Goal: Task Accomplishment & Management: Use online tool/utility

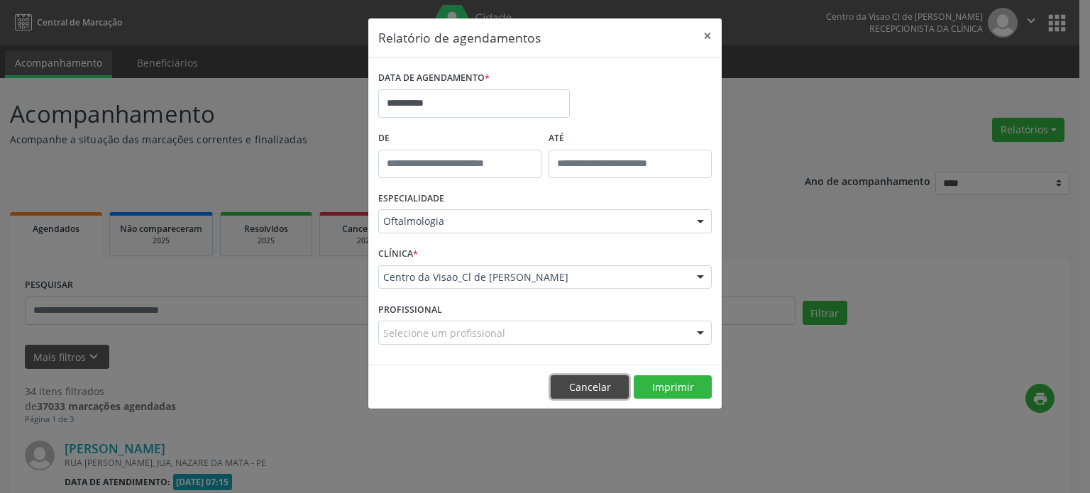
click at [610, 386] on button "Cancelar" at bounding box center [590, 388] width 78 height 24
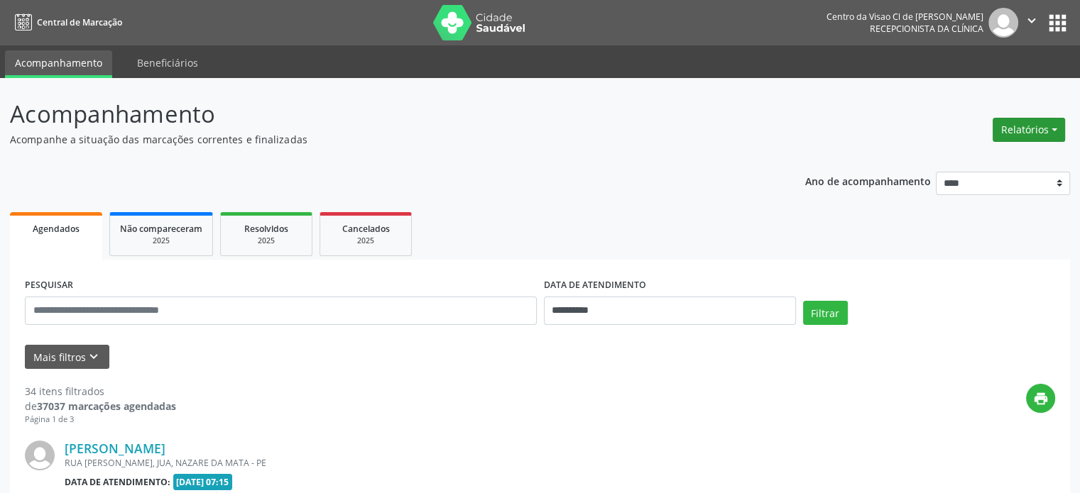
click at [1053, 131] on button "Relatórios" at bounding box center [1028, 130] width 72 height 24
click at [941, 164] on link "Agendamentos" at bounding box center [988, 160] width 153 height 20
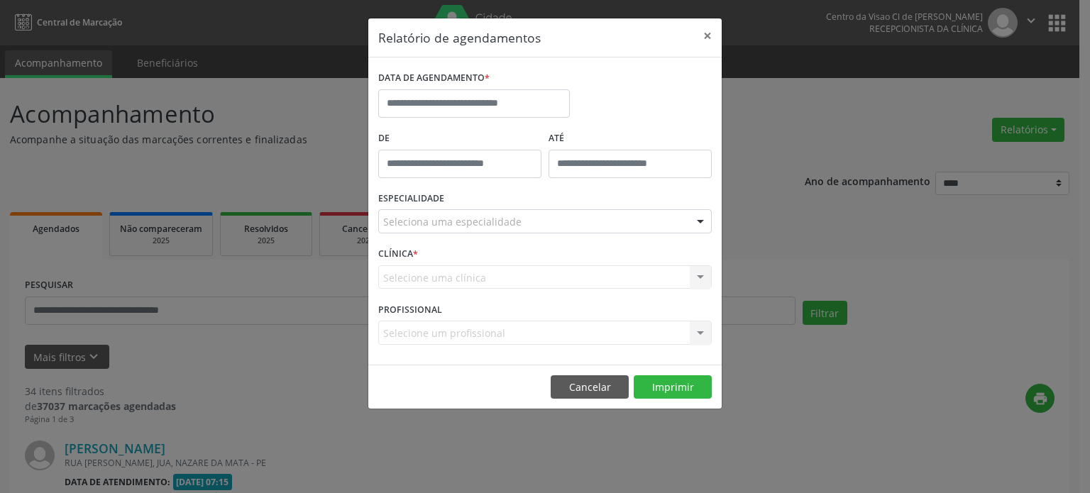
click at [439, 116] on div "DATA DE AGENDAMENTO *" at bounding box center [474, 97] width 199 height 60
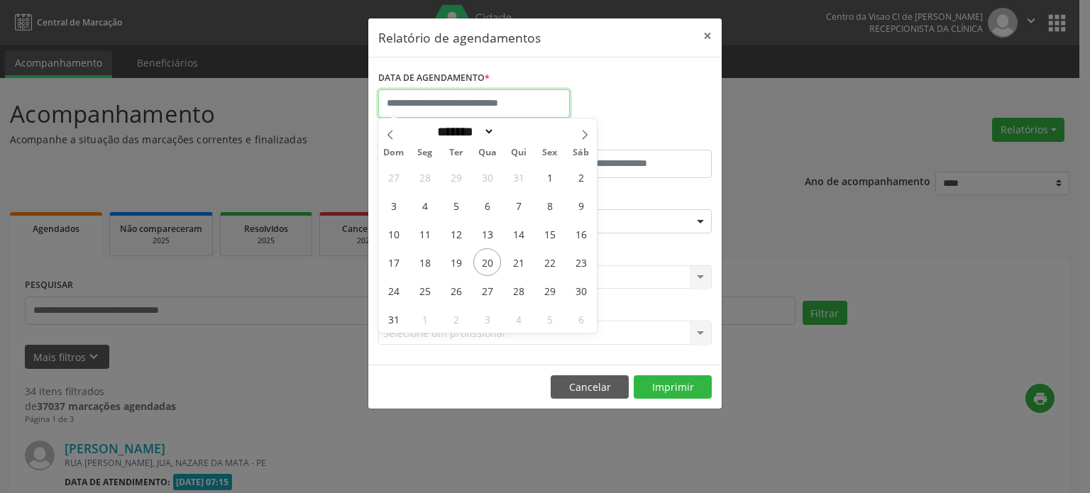
click at [437, 102] on input "text" at bounding box center [474, 103] width 192 height 28
click at [517, 265] on span "21" at bounding box center [519, 262] width 28 height 28
type input "**********"
click at [517, 265] on span "21" at bounding box center [519, 262] width 28 height 28
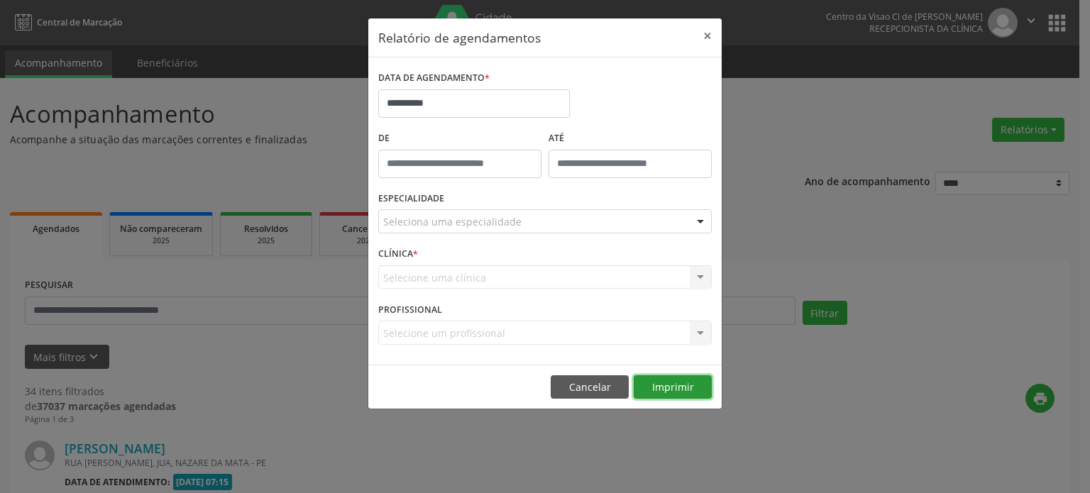
click at [672, 388] on button "Imprimir" at bounding box center [673, 388] width 78 height 24
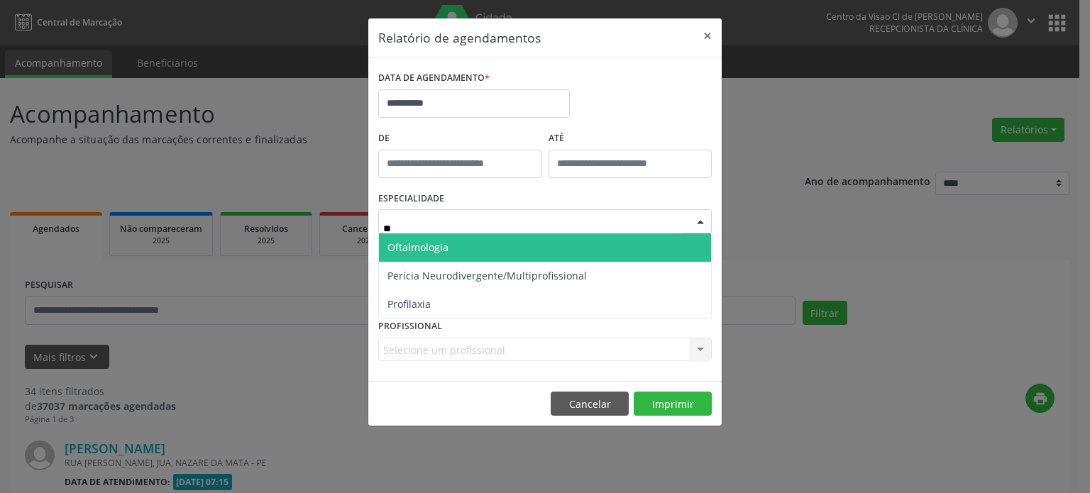
type input "***"
click at [464, 252] on span "Oftalmologia" at bounding box center [545, 248] width 332 height 28
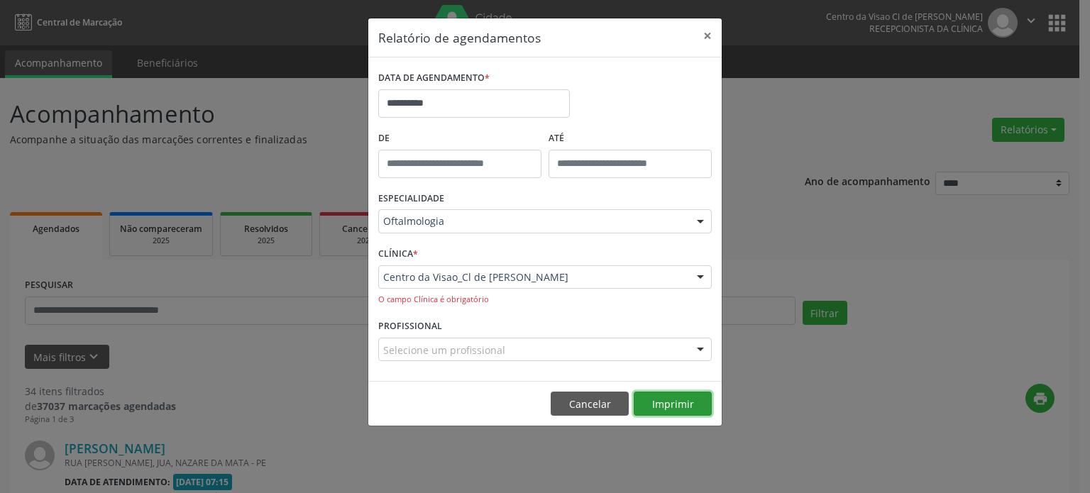
click at [658, 400] on button "Imprimir" at bounding box center [673, 404] width 78 height 24
